Goal: Task Accomplishment & Management: Use online tool/utility

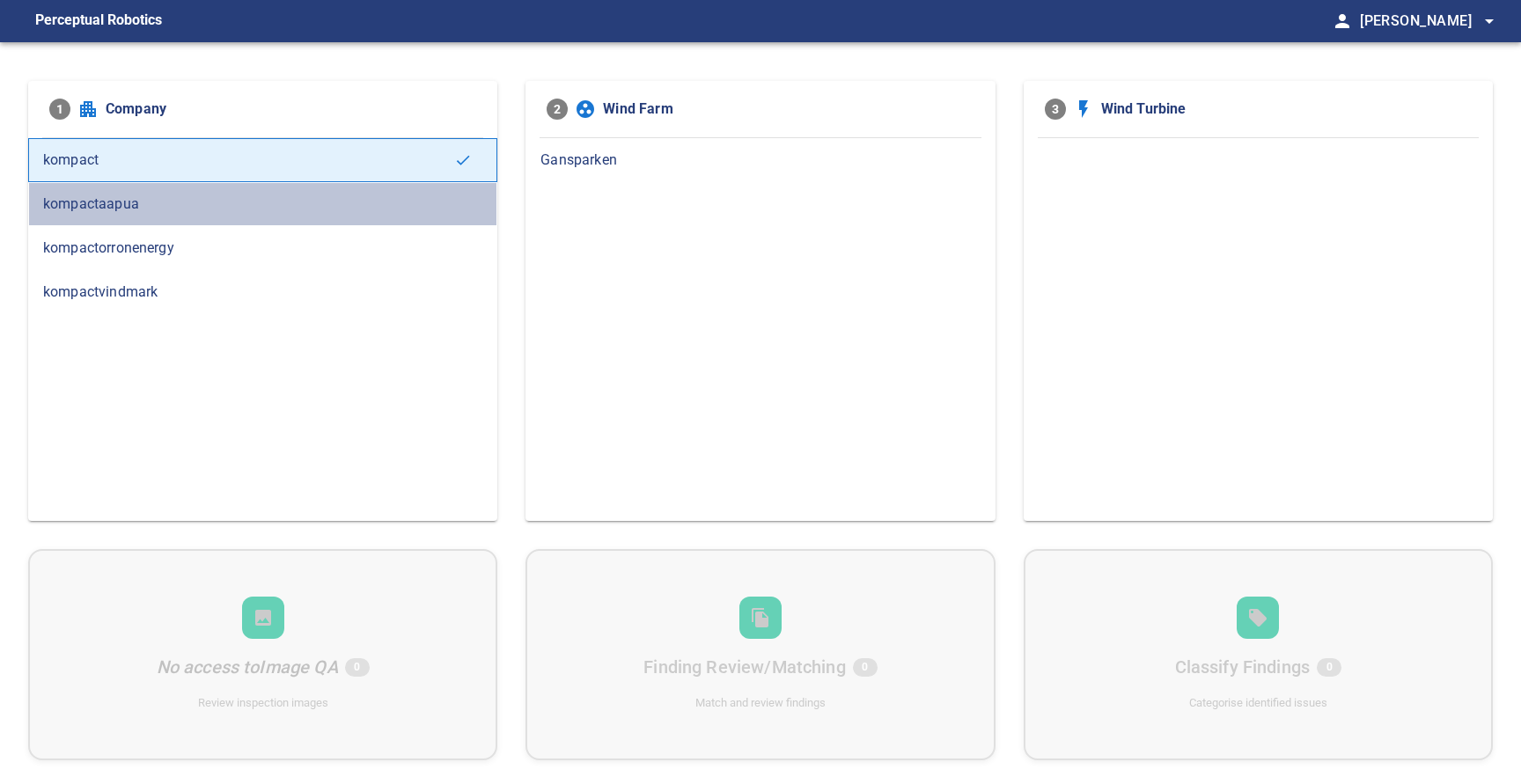
click at [153, 214] on span "kompactaapua" at bounding box center [262, 204] width 439 height 21
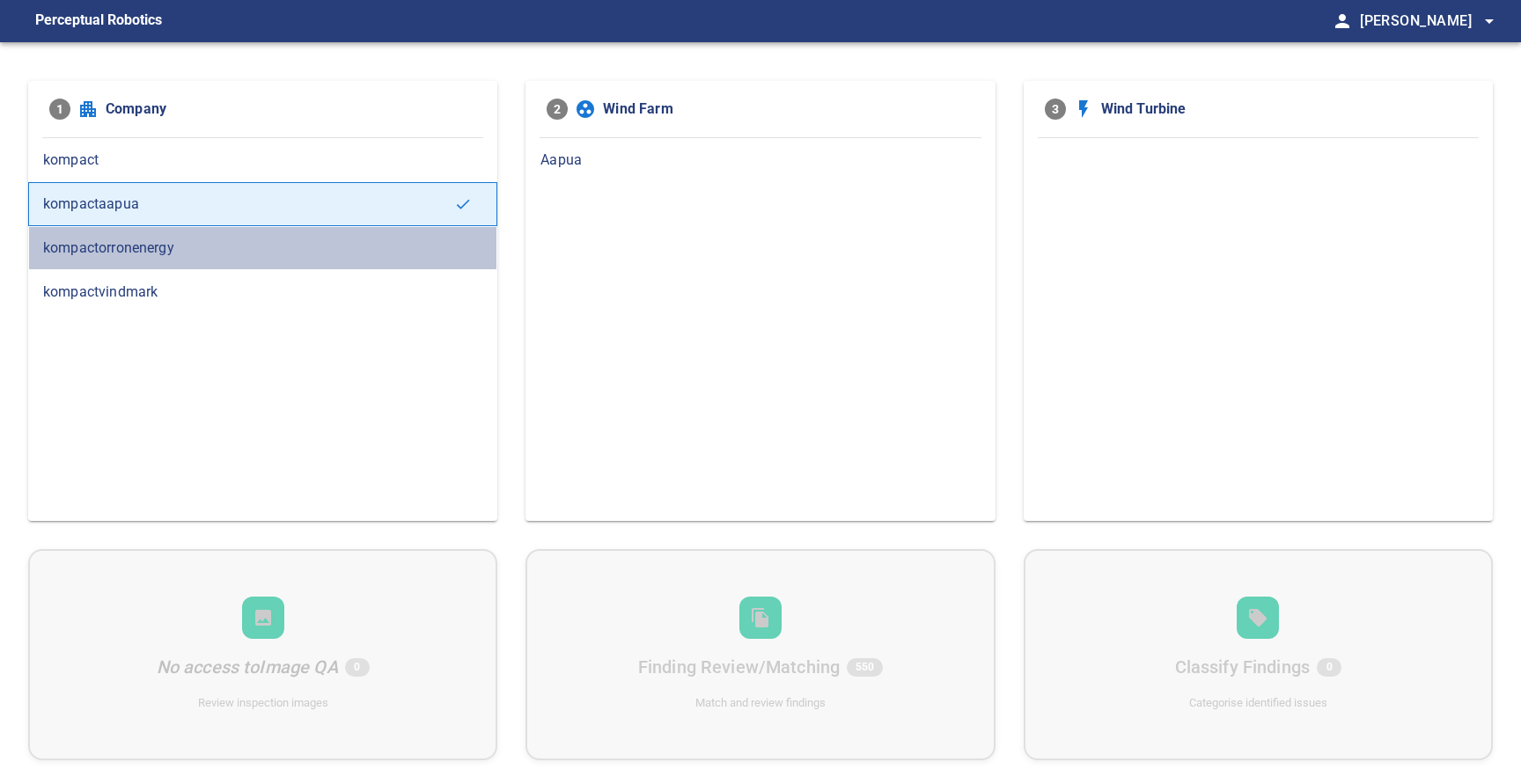
click at [171, 253] on span "kompactorronenergy" at bounding box center [262, 248] width 439 height 21
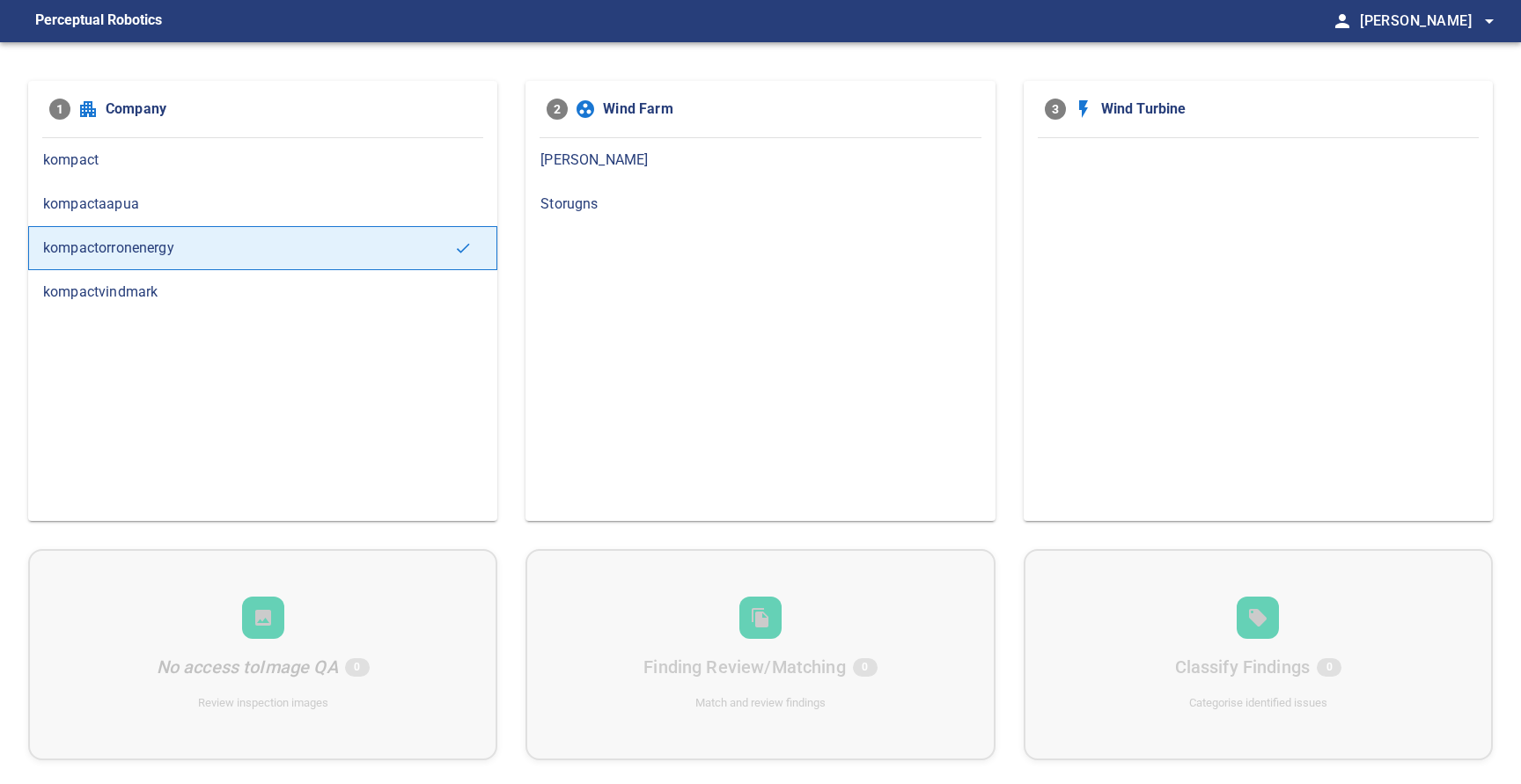
click at [183, 206] on span "kompactaapua" at bounding box center [262, 204] width 439 height 21
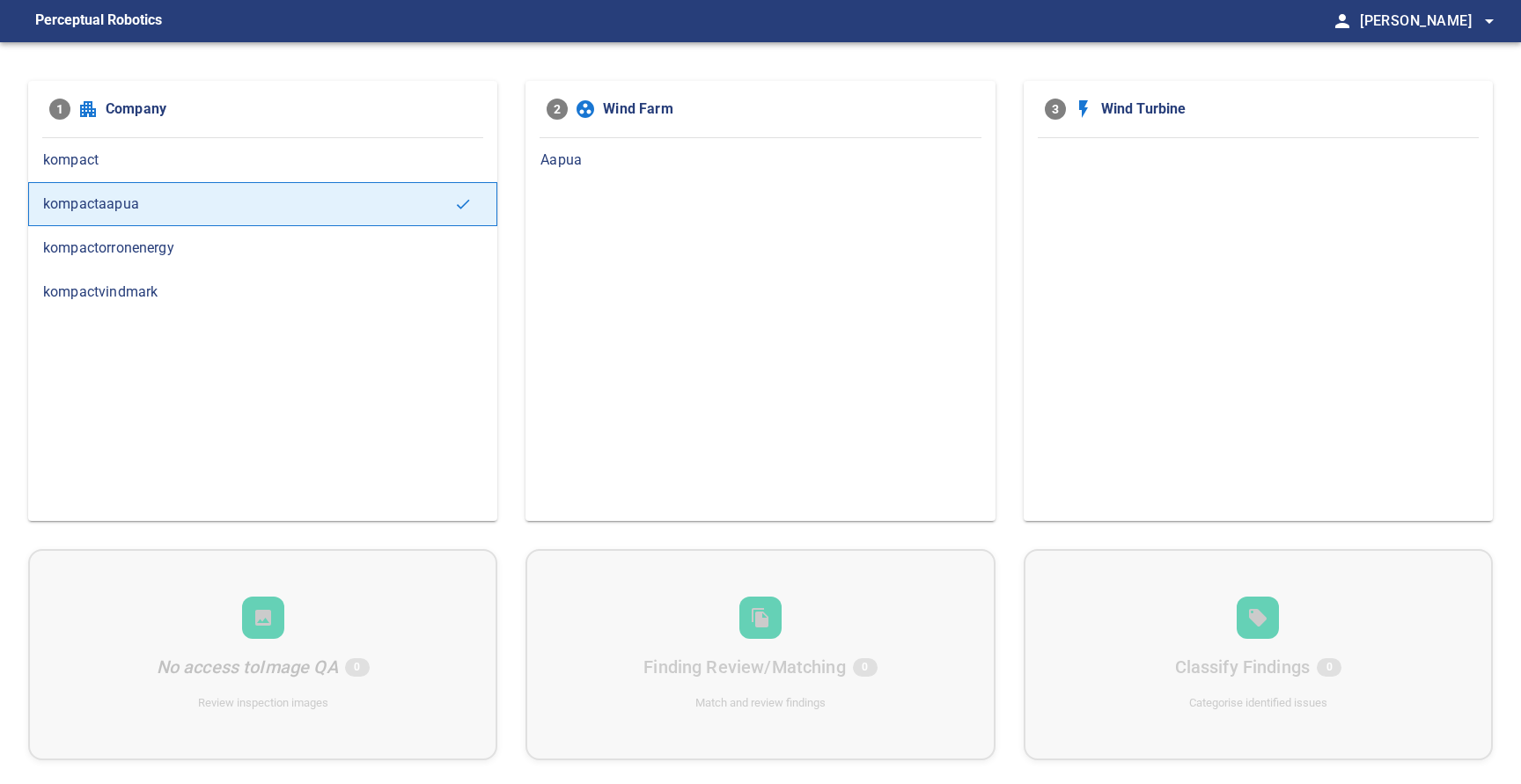
click at [696, 140] on div "Aapua" at bounding box center [760, 160] width 469 height 44
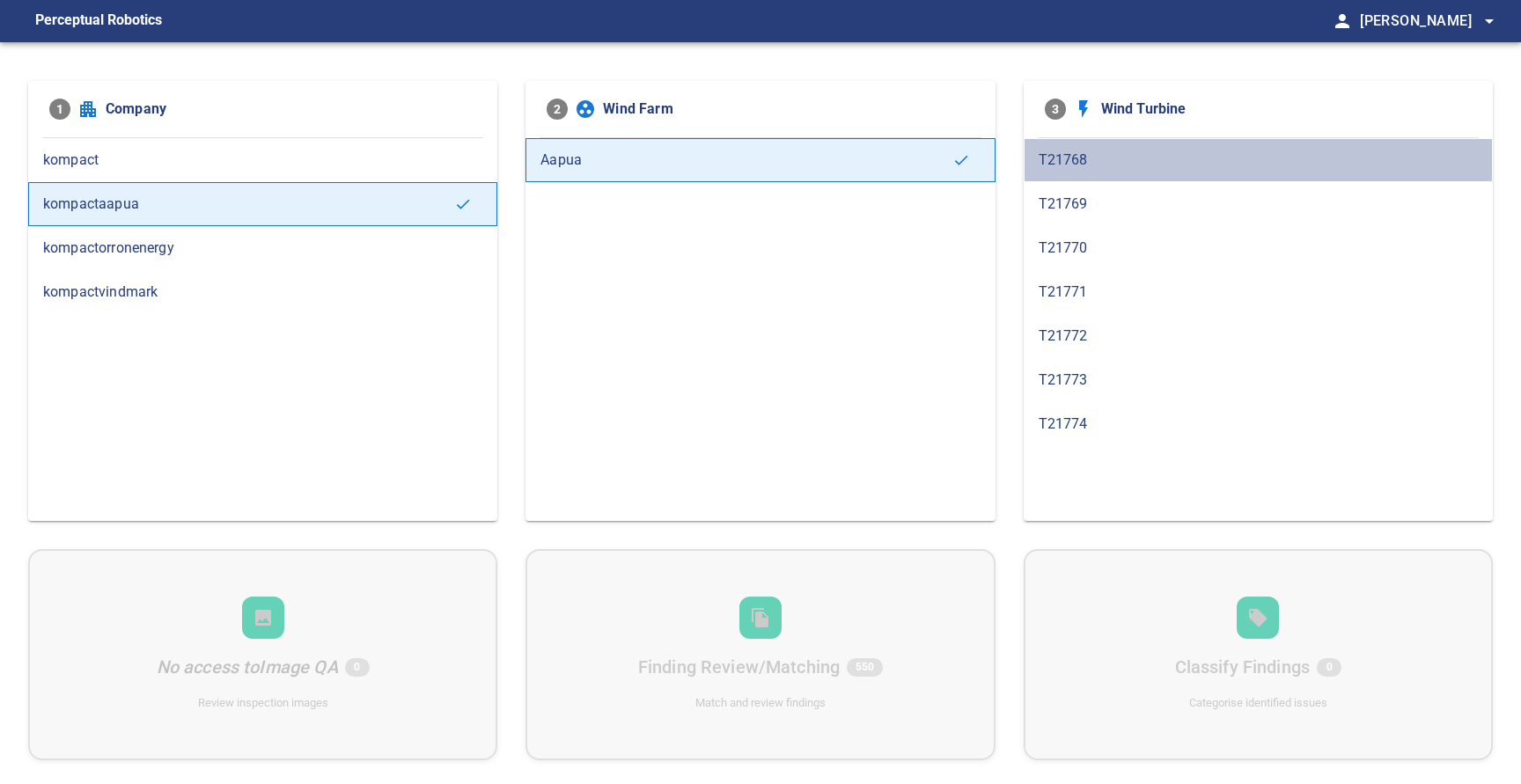
click at [1136, 164] on span "T21768" at bounding box center [1258, 160] width 439 height 21
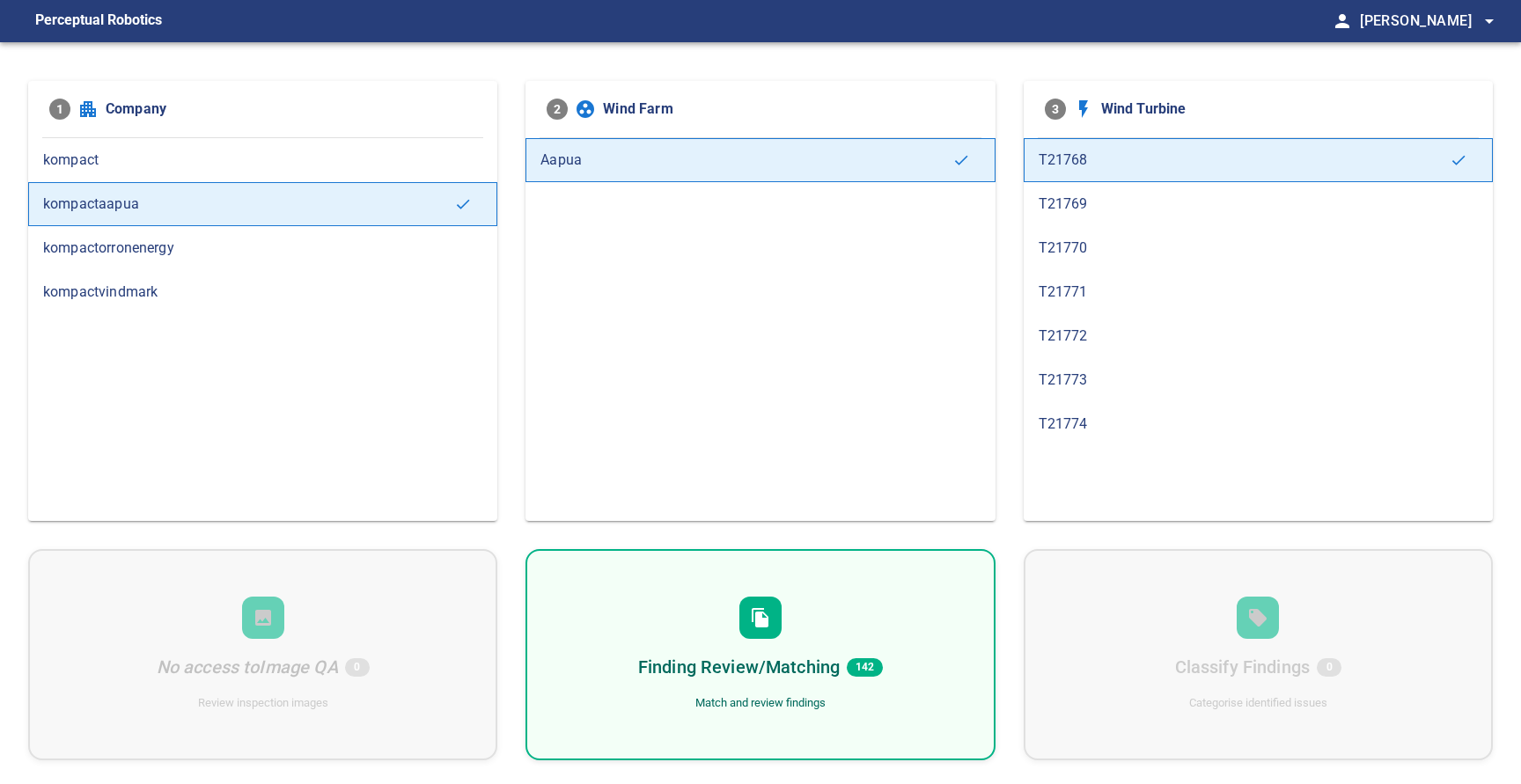
click at [1128, 210] on span "T21769" at bounding box center [1258, 204] width 439 height 21
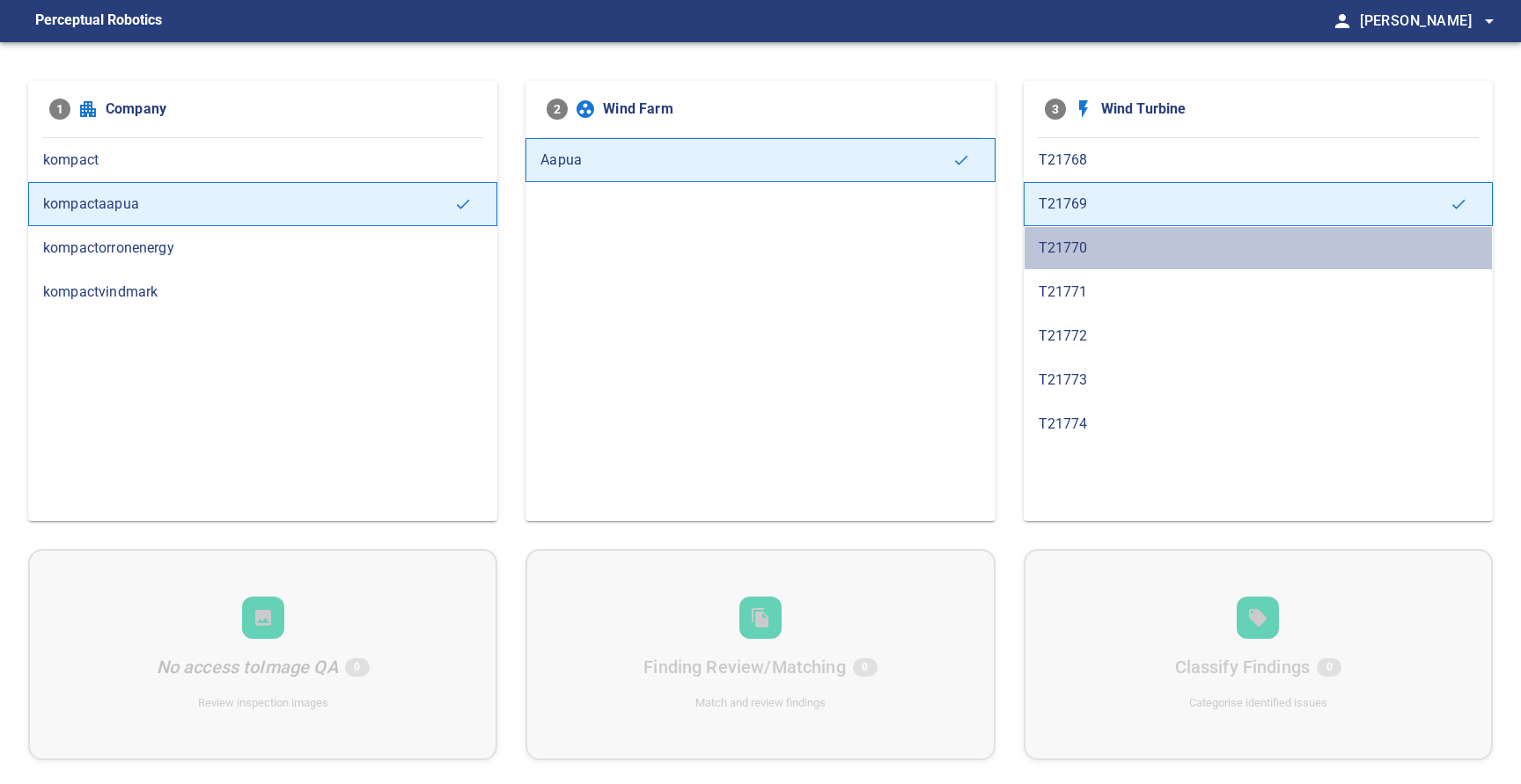
click at [1095, 241] on span "T21770" at bounding box center [1258, 248] width 439 height 21
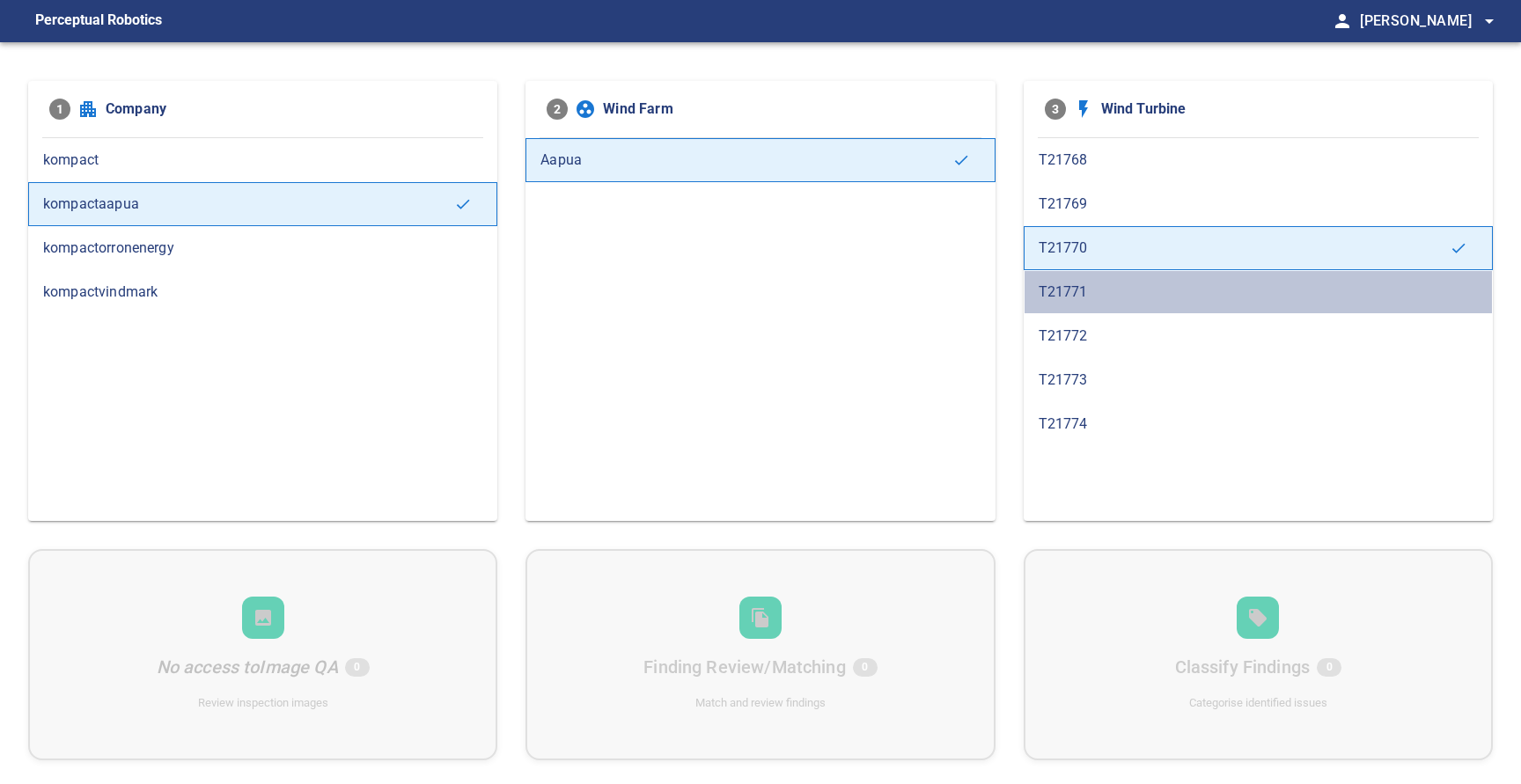
click at [1092, 283] on span "T21771" at bounding box center [1258, 292] width 439 height 21
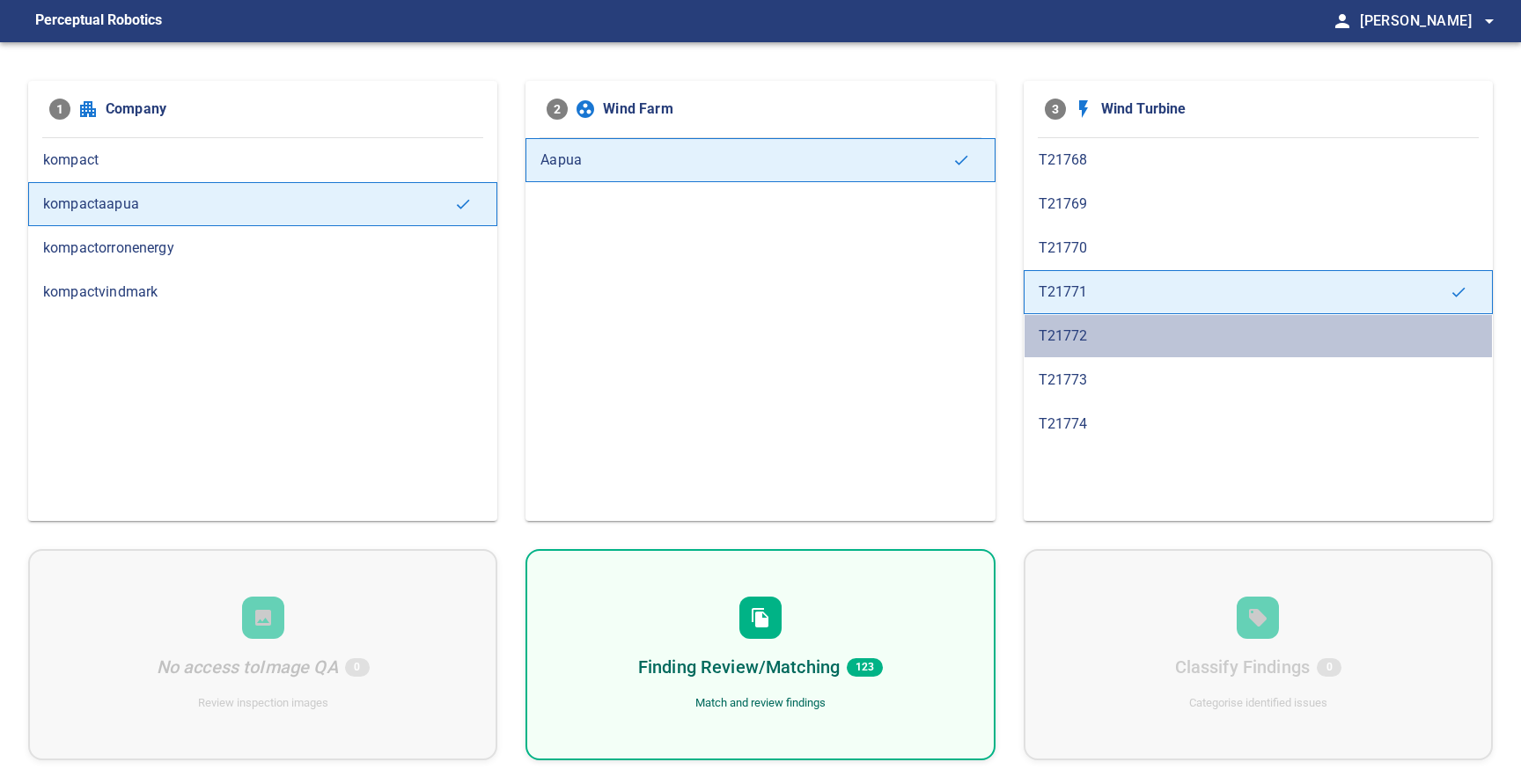
click at [1091, 321] on div "T21772" at bounding box center [1258, 336] width 469 height 44
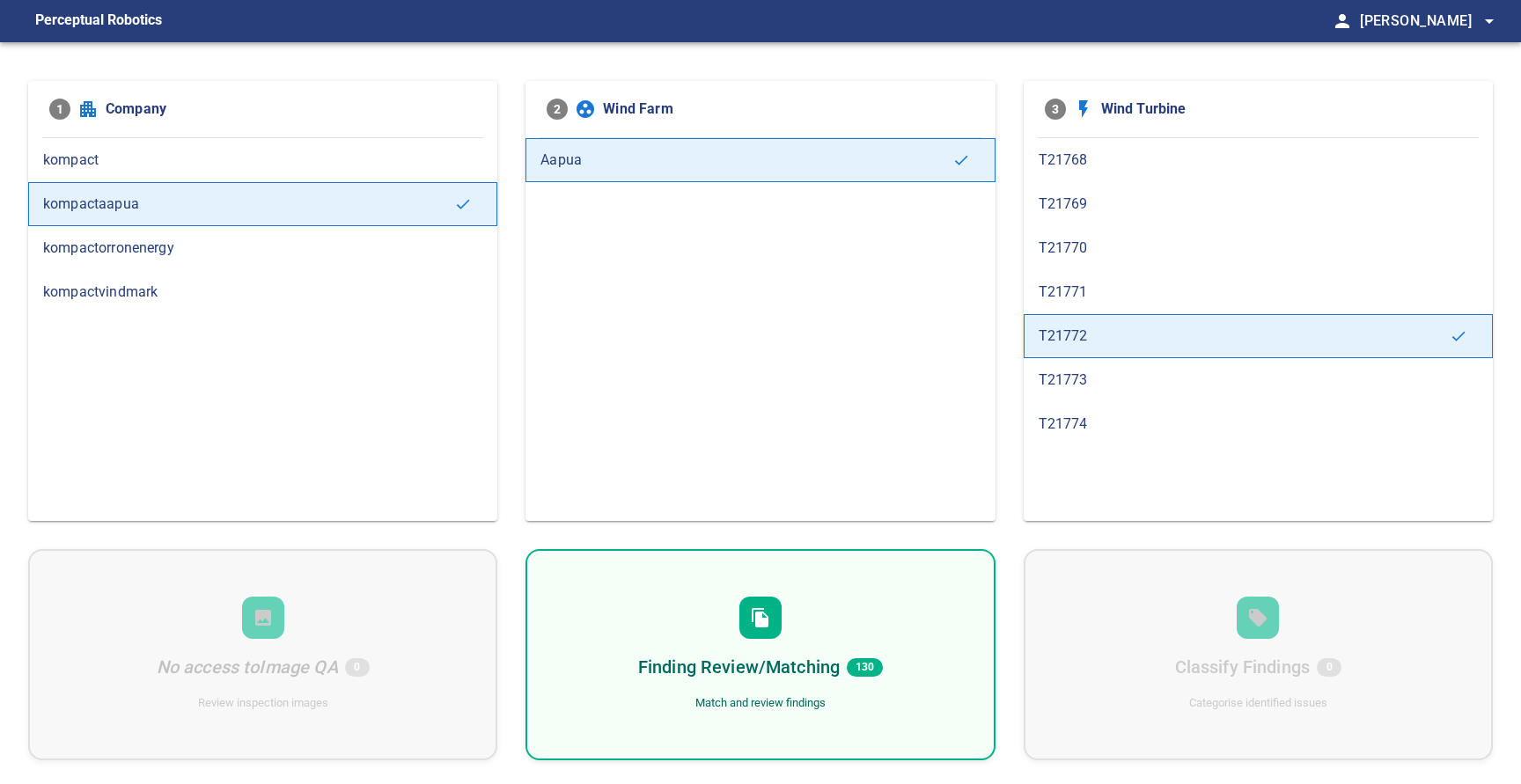
click at [1087, 381] on span "T21773" at bounding box center [1258, 380] width 439 height 21
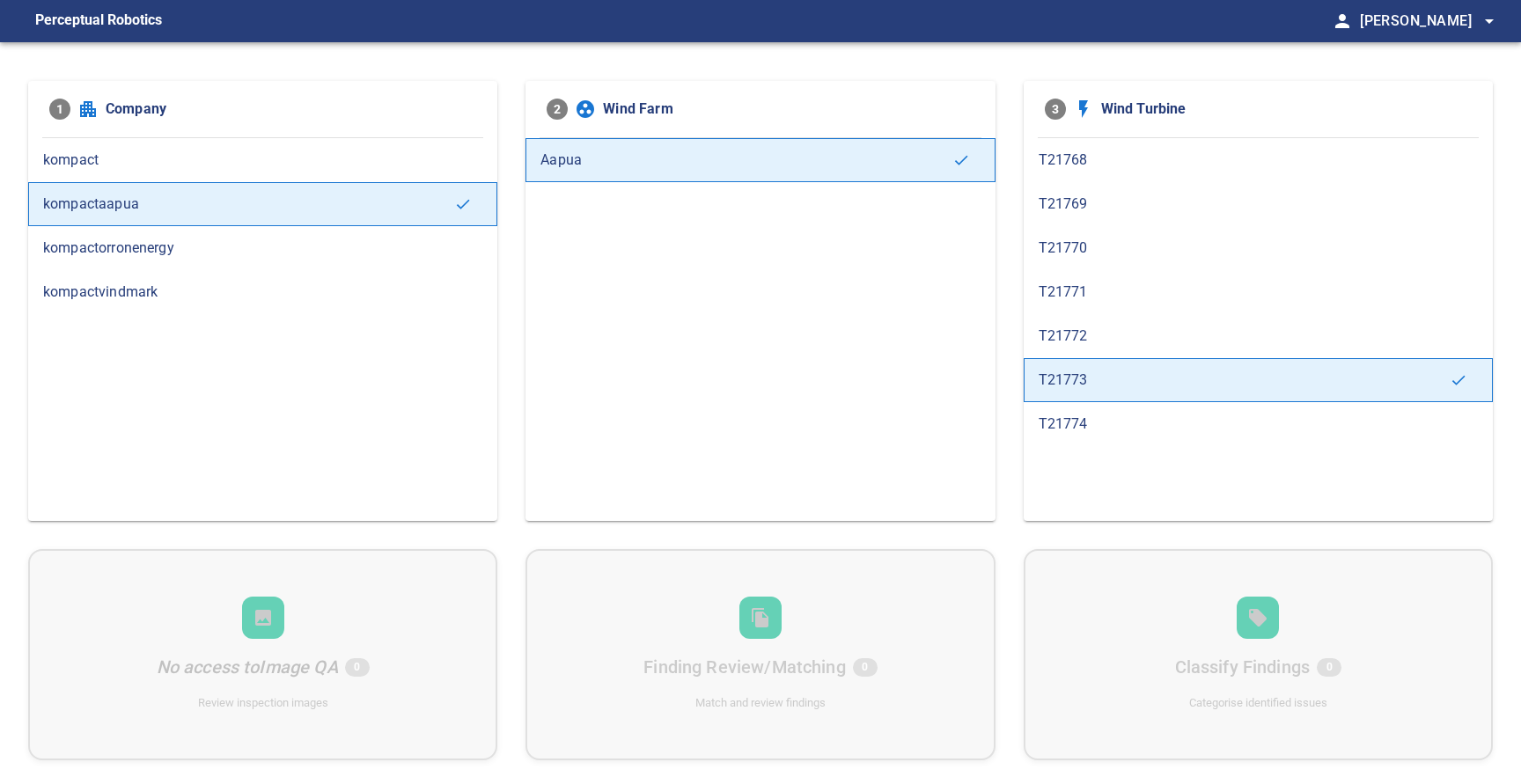
click at [1096, 425] on span "T21774" at bounding box center [1258, 424] width 439 height 21
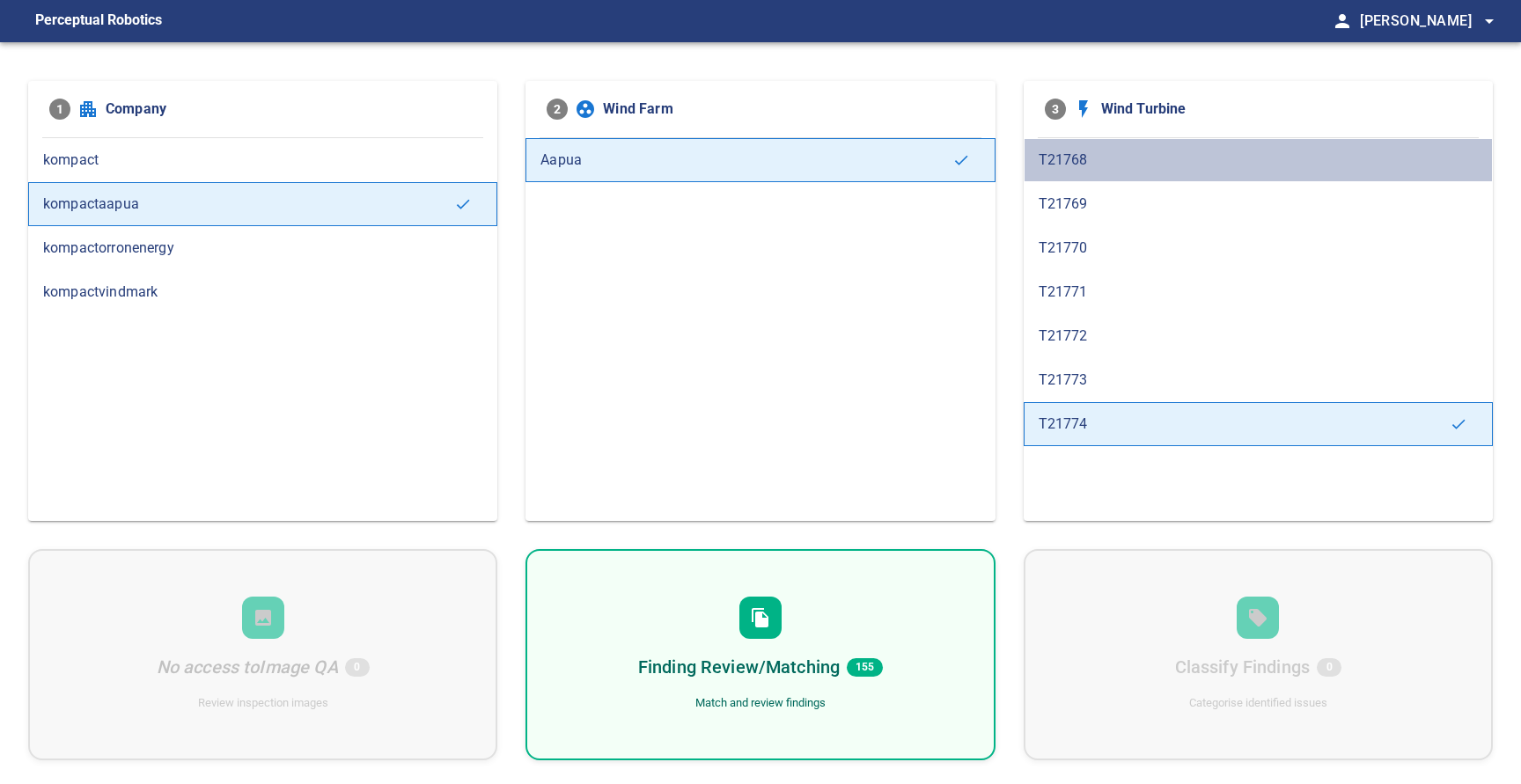
click at [1113, 166] on span "T21768" at bounding box center [1258, 160] width 439 height 21
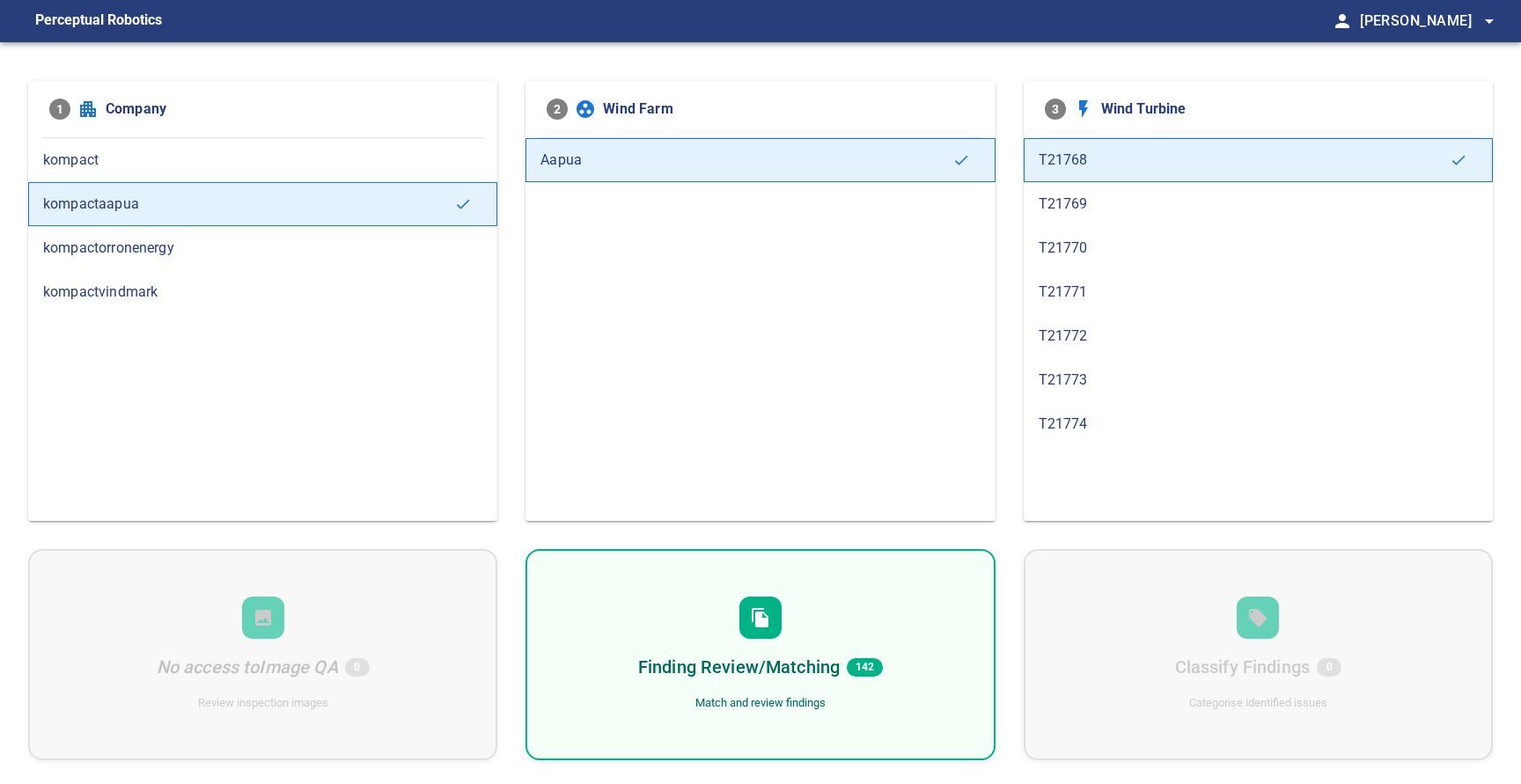
click at [769, 688] on div "Finding Review/Matching 142 Match and review findings" at bounding box center [760, 654] width 469 height 211
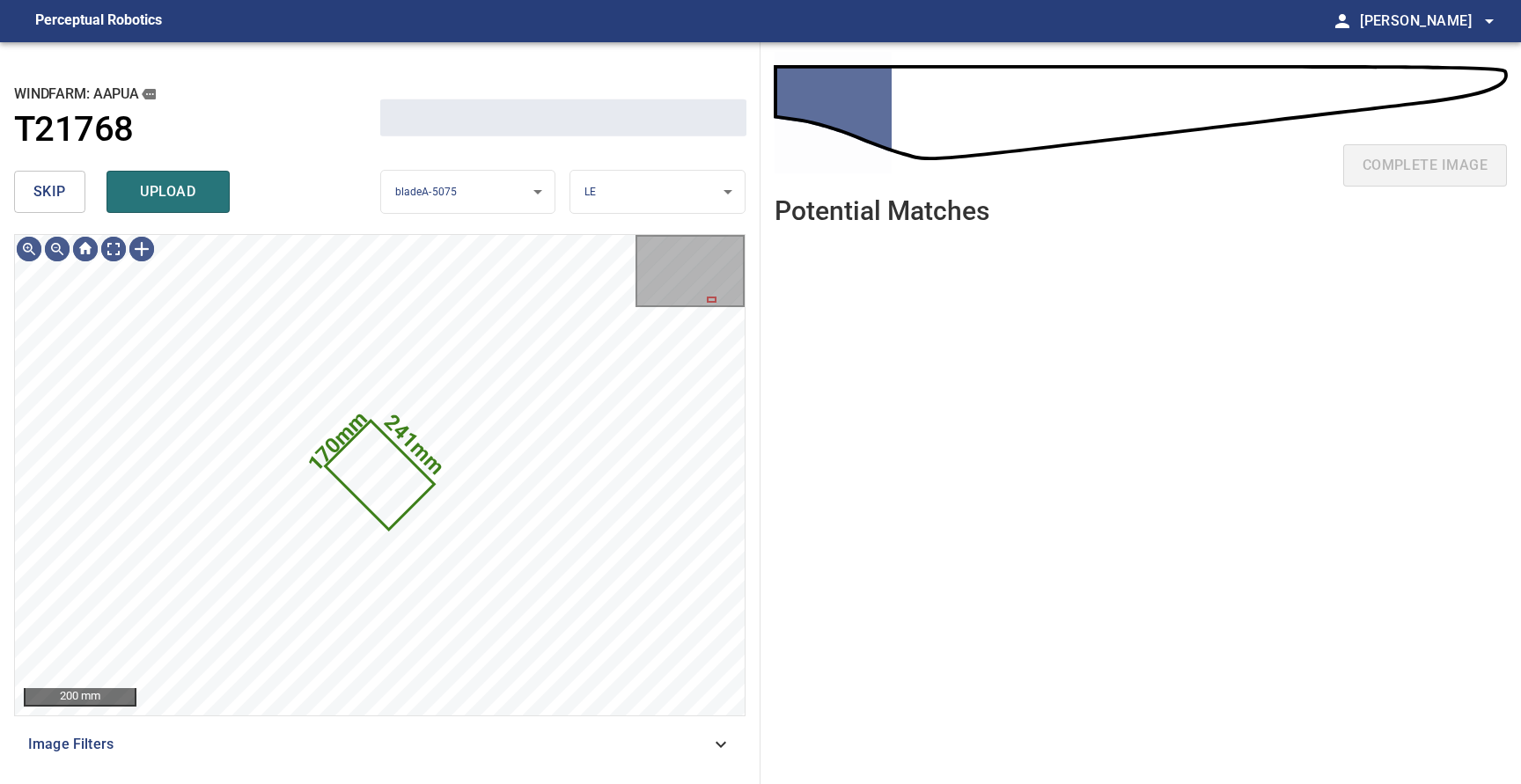
click at [64, 191] on span "skip" at bounding box center [49, 192] width 32 height 25
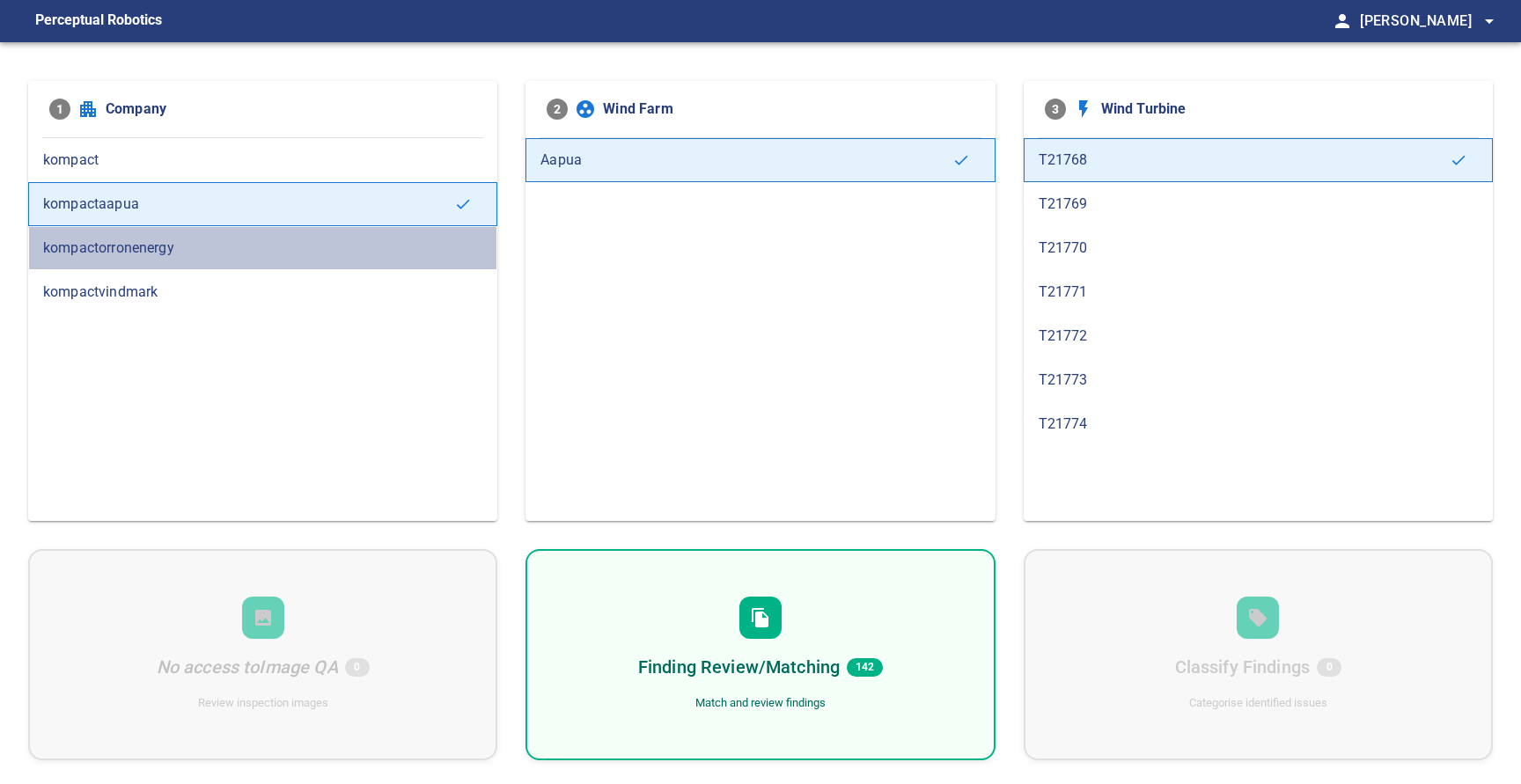
click at [126, 250] on span "kompactorronenergy" at bounding box center [262, 248] width 439 height 21
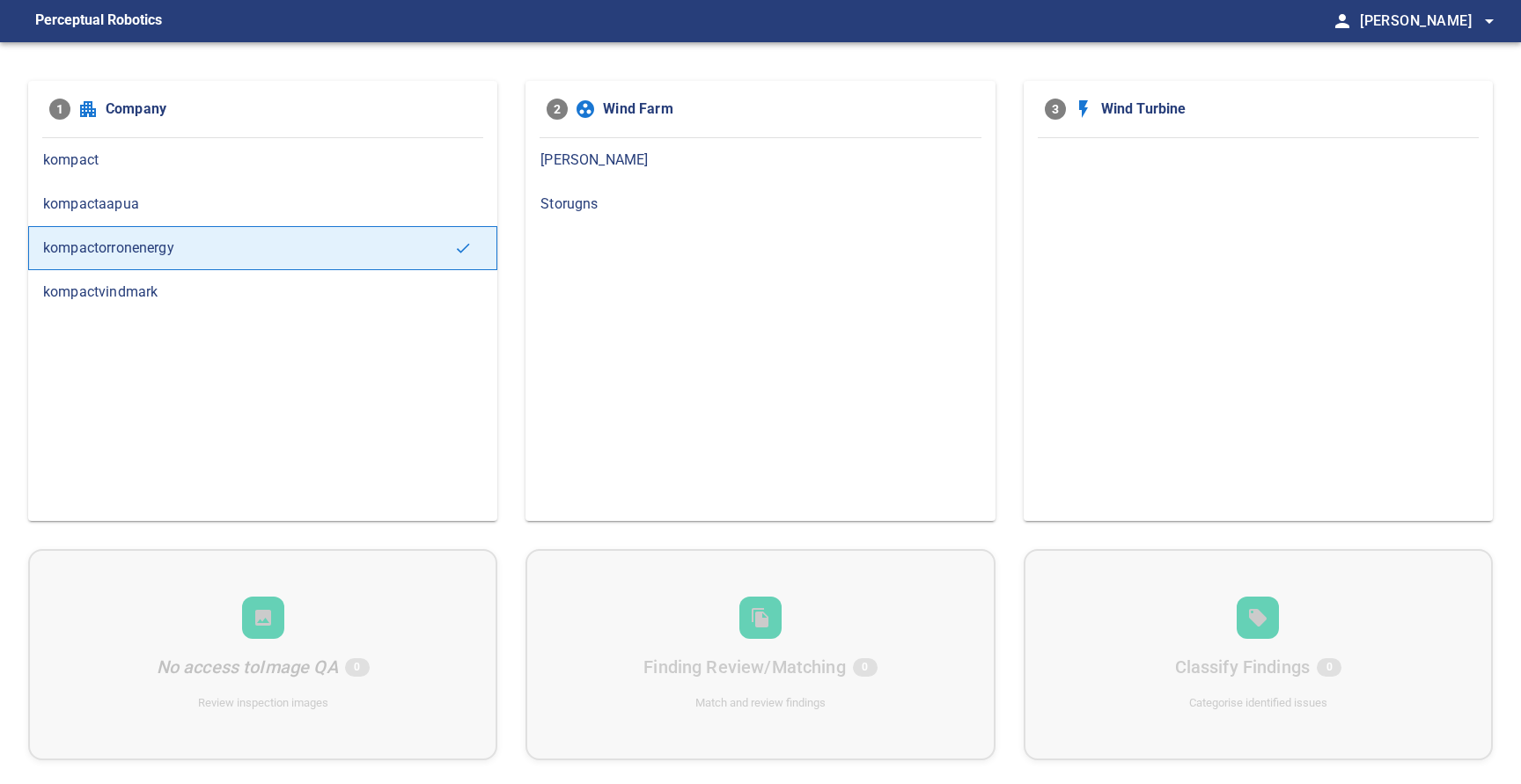
click at [610, 162] on span "[PERSON_NAME]" at bounding box center [760, 160] width 439 height 21
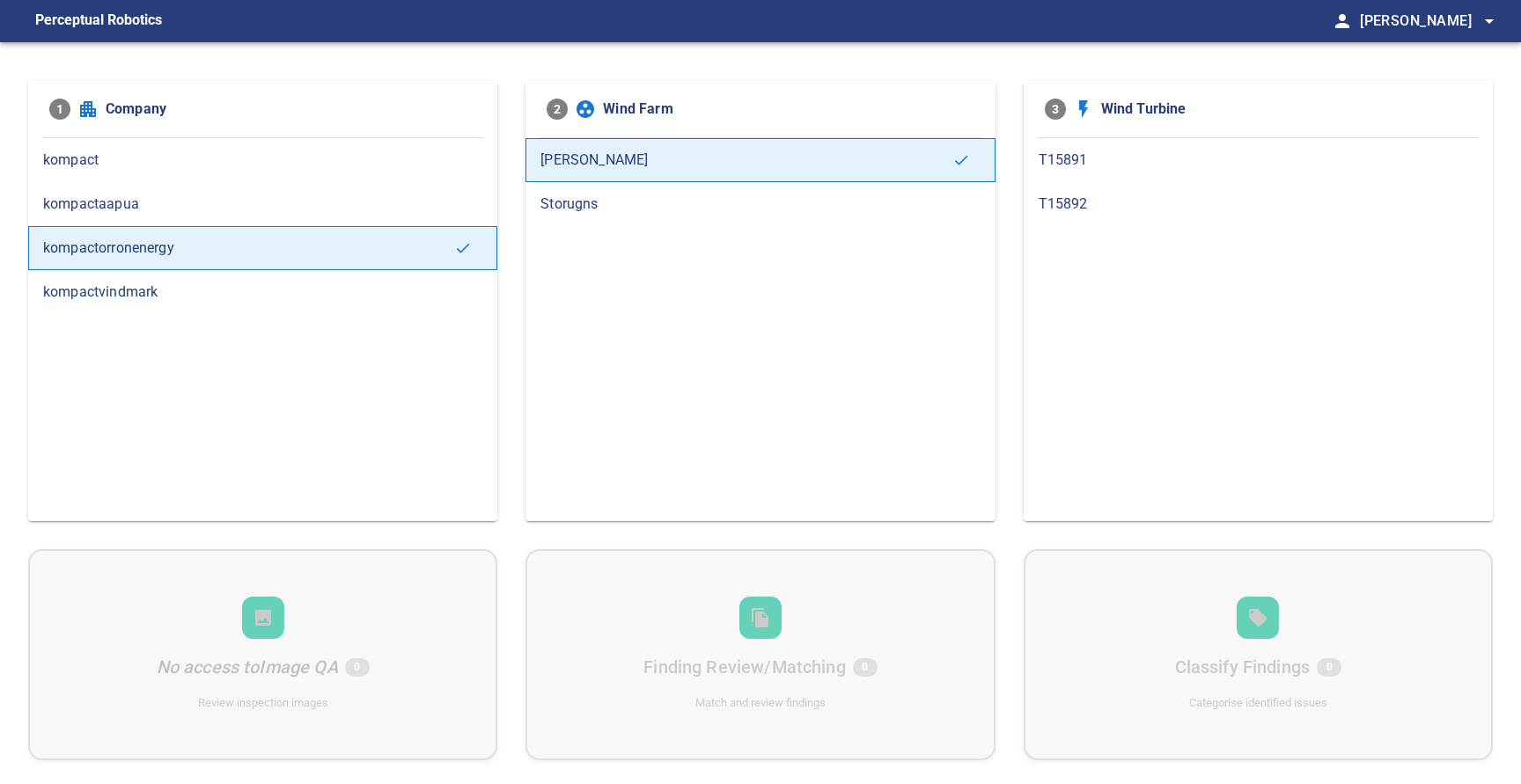
click at [1173, 155] on span "T15891" at bounding box center [1258, 160] width 439 height 21
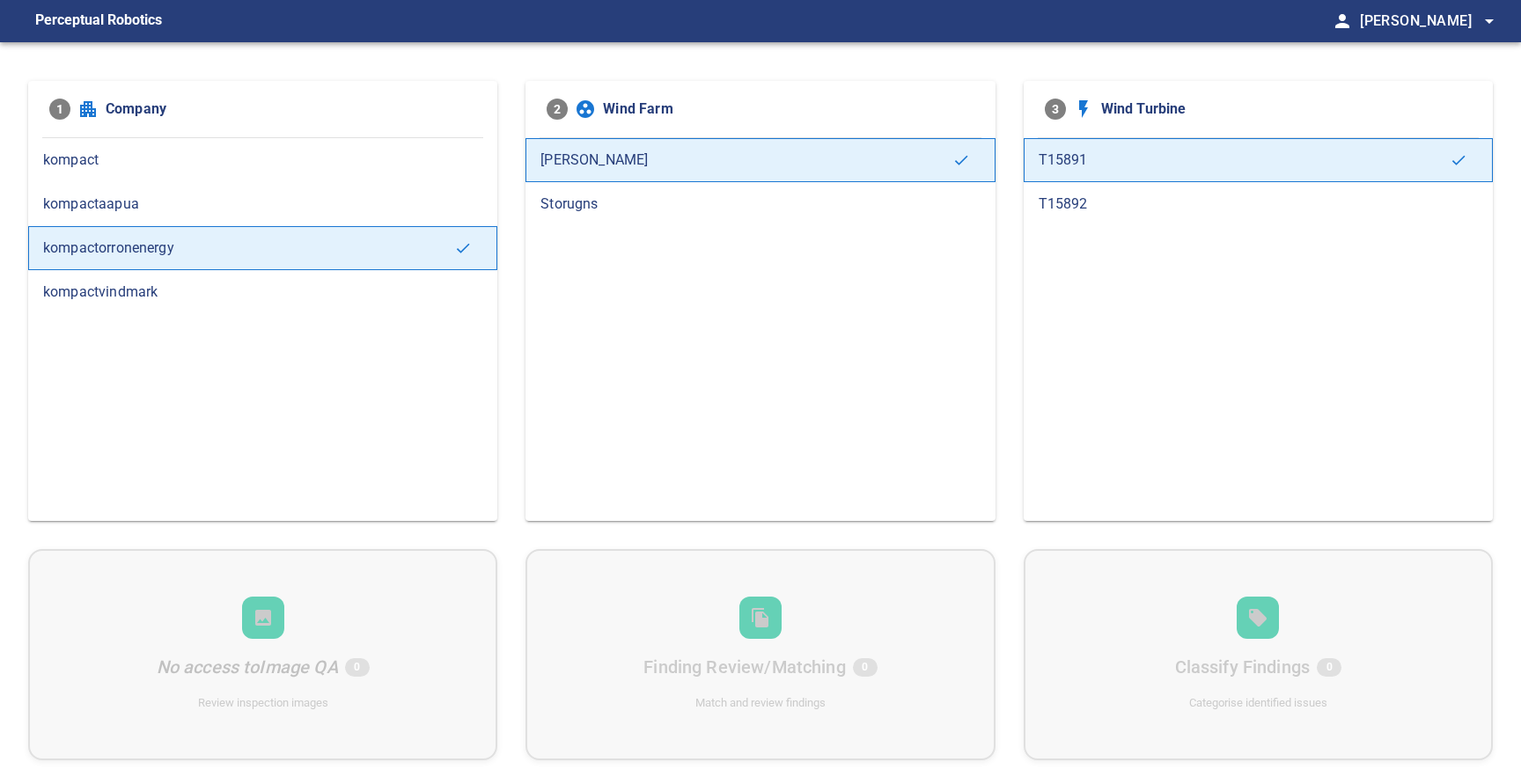
click at [1115, 196] on span "T15892" at bounding box center [1258, 204] width 439 height 21
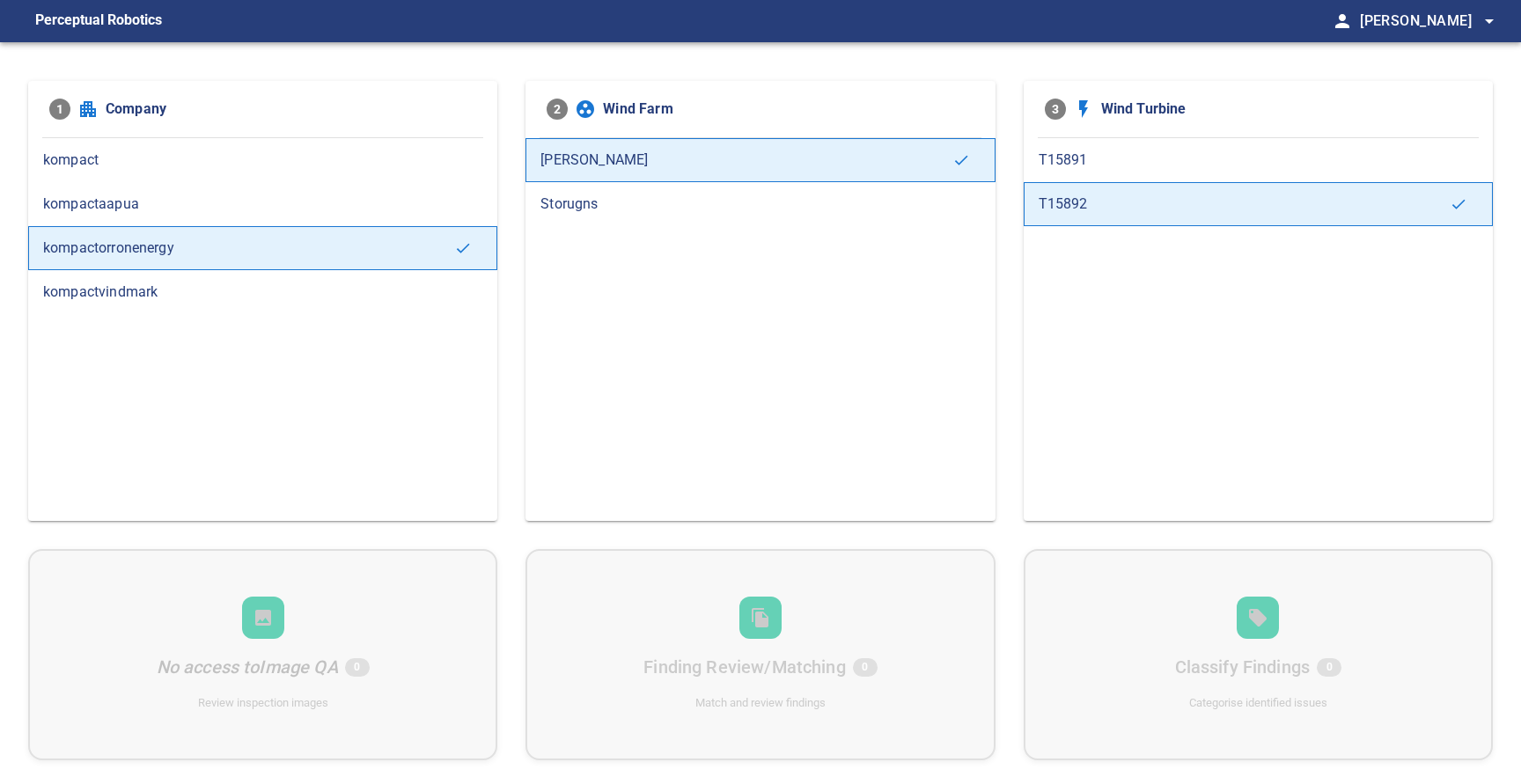
click at [798, 666] on div "No access to Image QA 0 Review inspection images Finding Review/Matching 0 Matc…" at bounding box center [760, 654] width 1464 height 211
